Goal: Task Accomplishment & Management: Manage account settings

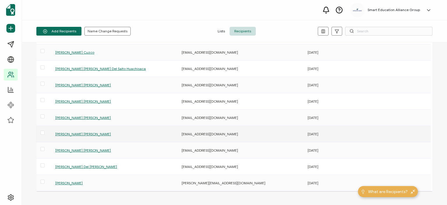
scroll to position [89, 0]
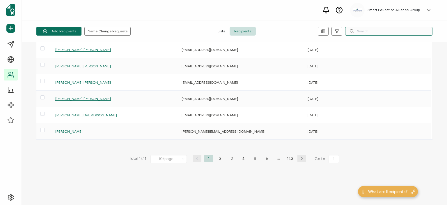
click at [361, 31] on input "text" at bounding box center [388, 31] width 87 height 9
type input "[PERSON_NAME]"
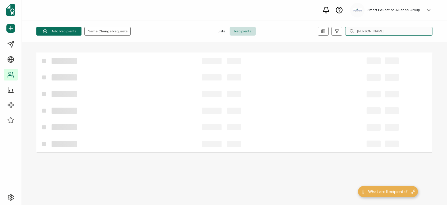
scroll to position [0, 0]
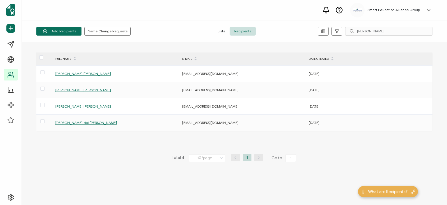
click at [221, 33] on span "Lists" at bounding box center [221, 31] width 17 height 9
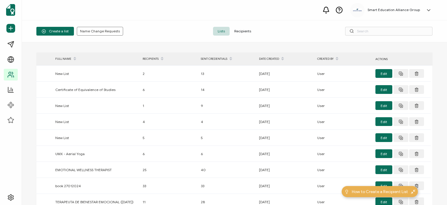
click at [248, 30] on span "Recipients" at bounding box center [243, 31] width 26 height 9
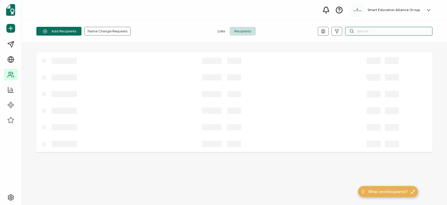
click at [375, 29] on input "text" at bounding box center [388, 31] width 87 height 9
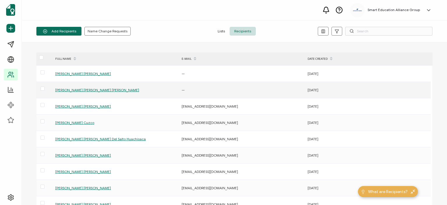
click at [195, 91] on div "—" at bounding box center [242, 90] width 126 height 7
click at [186, 92] on div "—" at bounding box center [242, 90] width 126 height 7
click at [81, 91] on span "[PERSON_NAME] [PERSON_NAME] [PERSON_NAME]" at bounding box center [97, 90] width 84 height 4
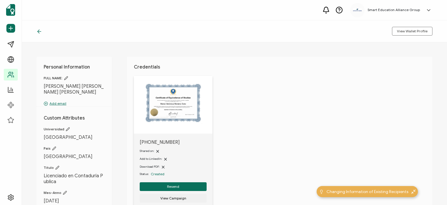
click at [58, 101] on p "Add email" at bounding box center [74, 103] width 61 height 5
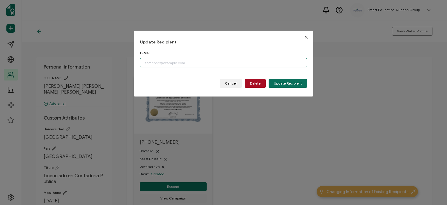
click at [158, 66] on input "dialog" at bounding box center [223, 62] width 167 height 9
paste input "[EMAIL_ADDRESS][DOMAIN_NAME]"
type input "[EMAIL_ADDRESS][DOMAIN_NAME]"
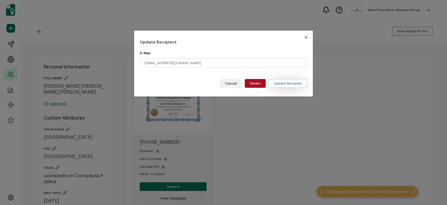
click at [285, 81] on button "Update Recipient" at bounding box center [288, 83] width 38 height 9
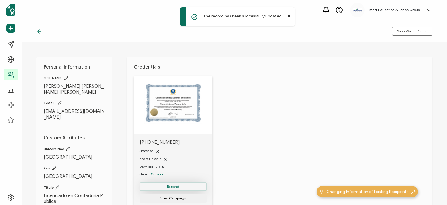
click at [184, 187] on button "Resend" at bounding box center [173, 186] width 67 height 9
